Goal: Submit feedback/report problem

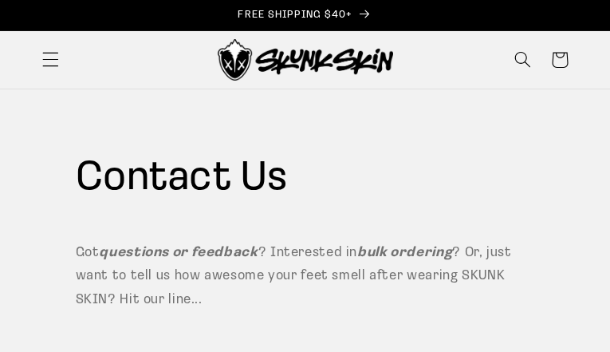
type input "**********"
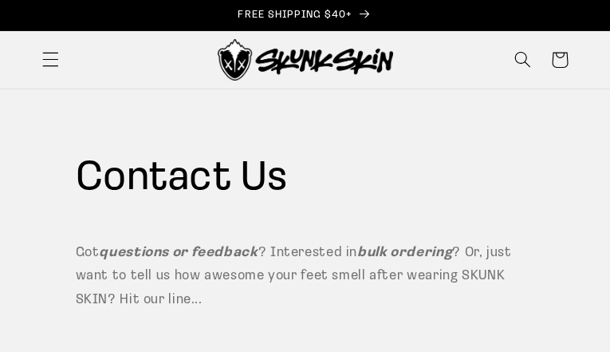
type input "**********"
